Goal: Find specific page/section: Find specific page/section

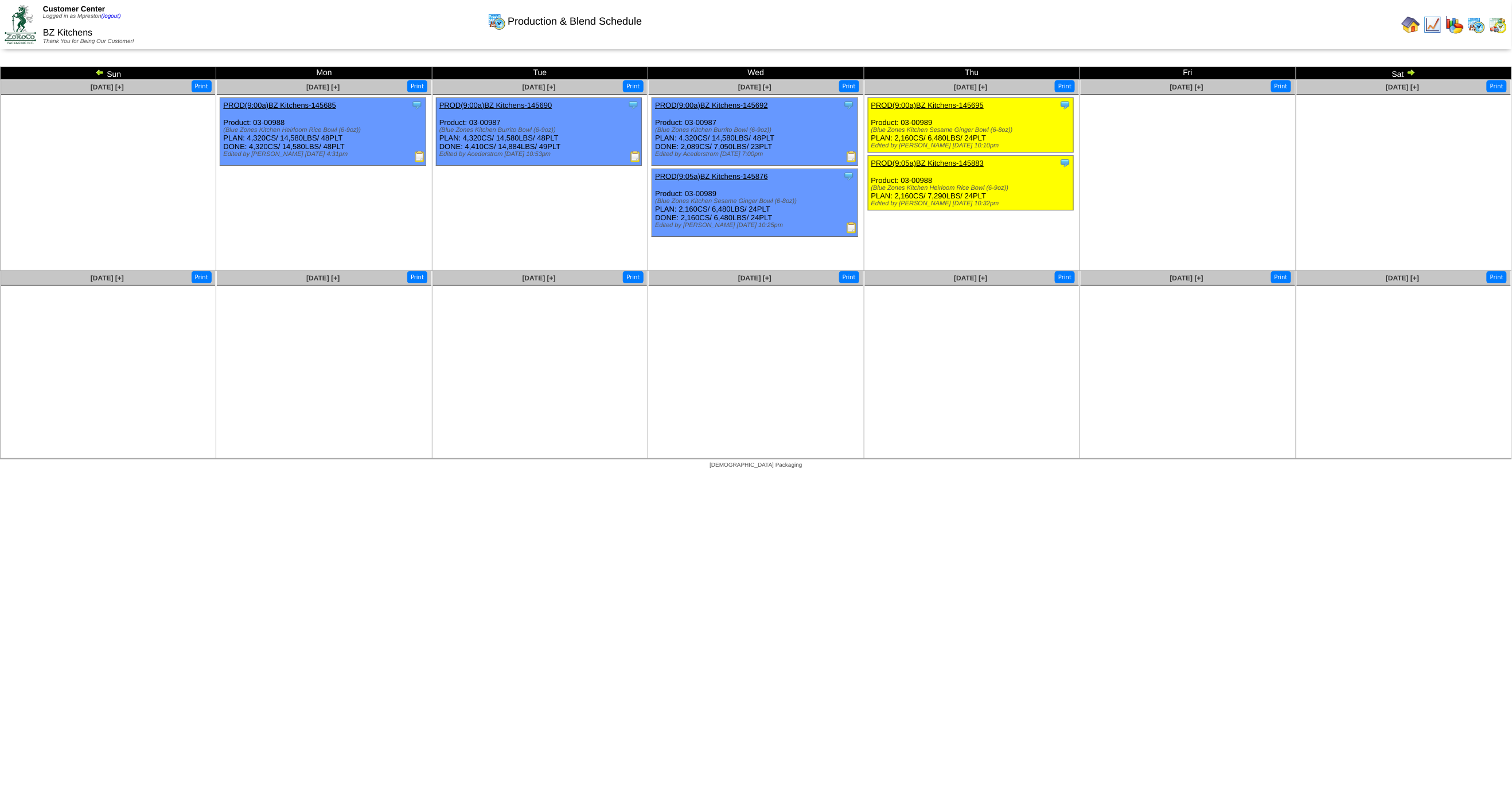
click at [1500, 27] on img at bounding box center [1498, 25] width 18 height 18
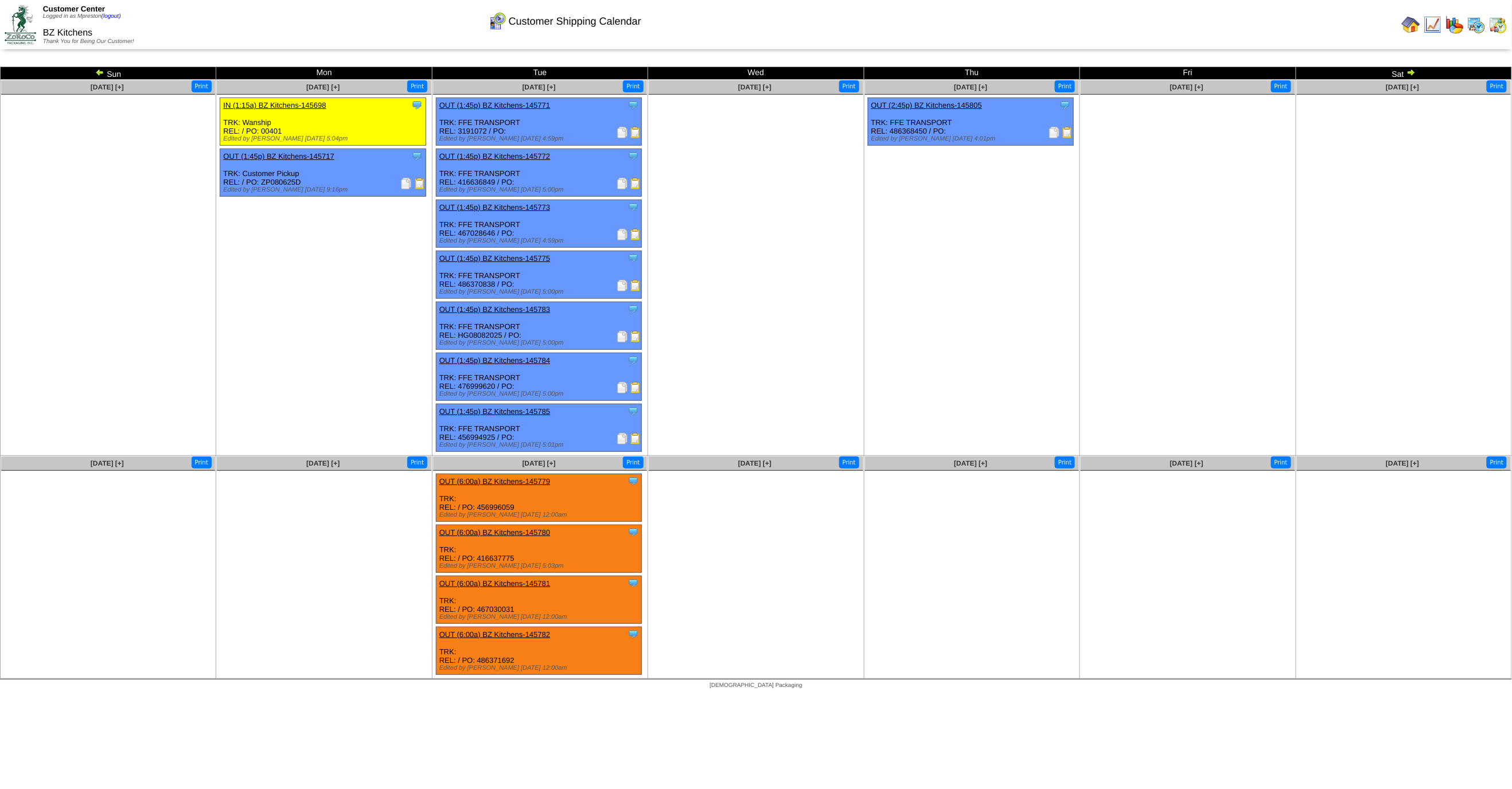
click at [1408, 69] on img at bounding box center [1411, 72] width 9 height 9
